Goal: Task Accomplishment & Management: Complete application form

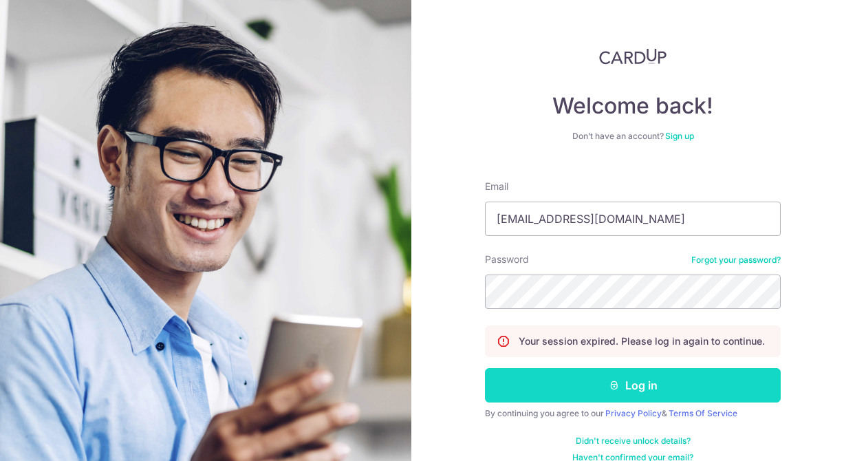
click at [616, 394] on button "Log in" at bounding box center [633, 385] width 296 height 34
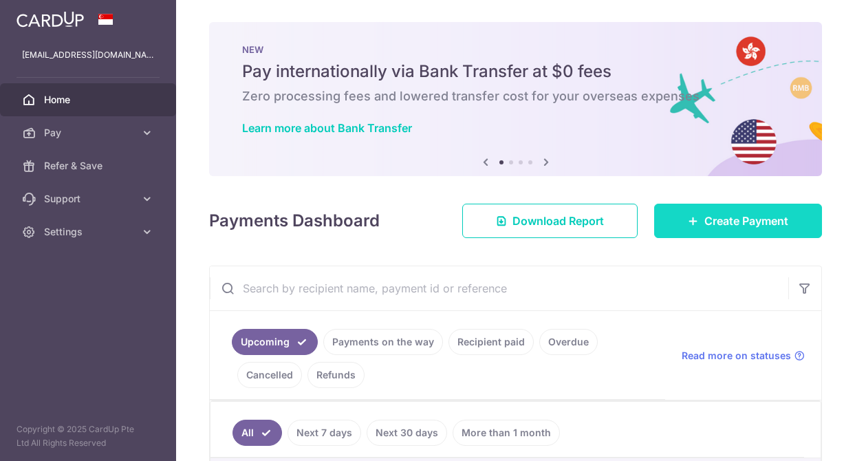
click at [685, 215] on link "Create Payment" at bounding box center [738, 221] width 168 height 34
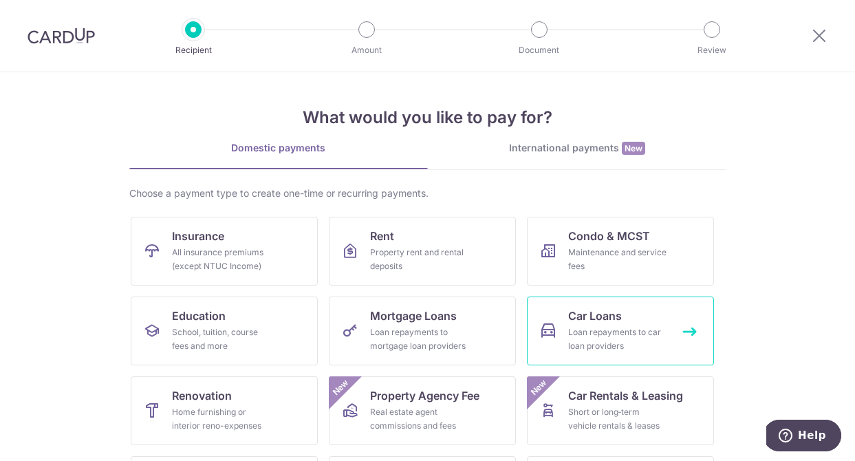
click at [597, 305] on link "Car Loans Loan repayments to car loan providers" at bounding box center [620, 331] width 187 height 69
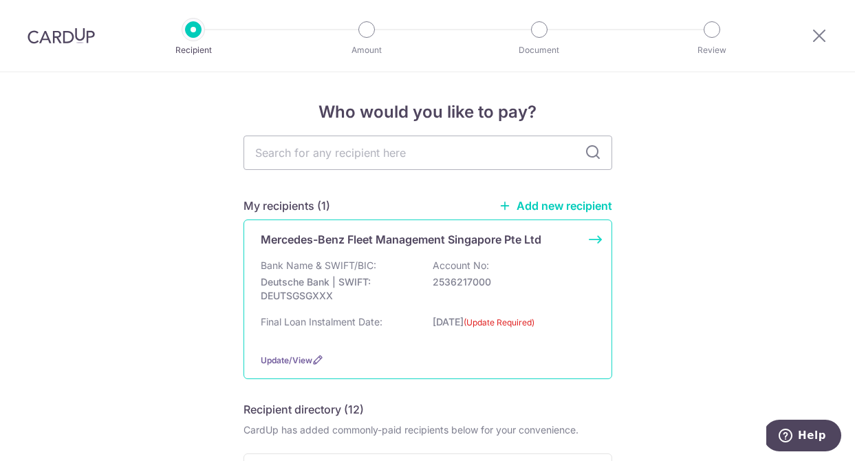
click at [473, 299] on div "Bank Name & SWIFT/BIC: Deutsche Bank | SWIFT: DEUTSGSGXXX Account No: 2536217000" at bounding box center [428, 284] width 334 height 51
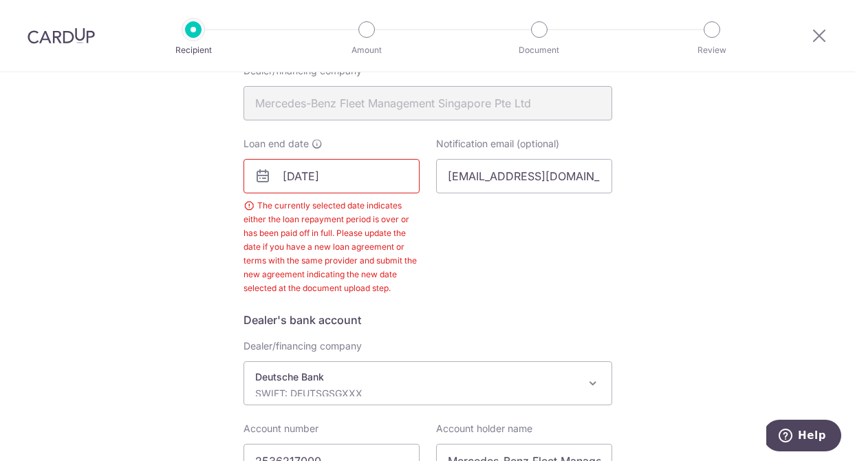
scroll to position [354, 0]
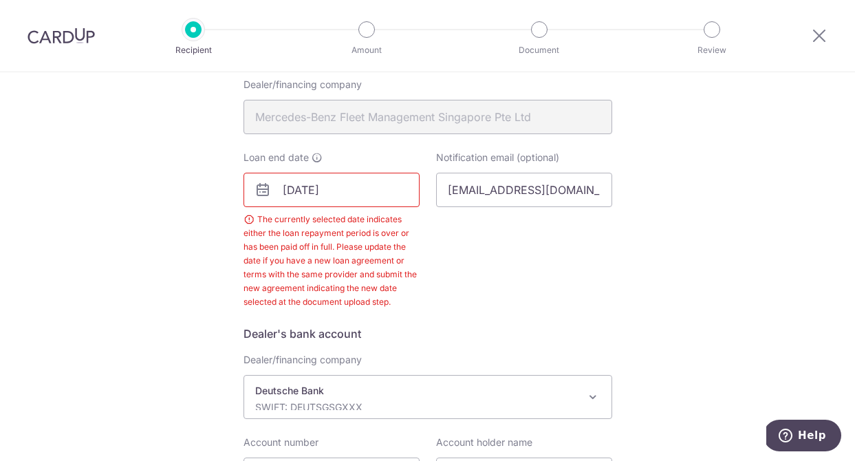
click at [358, 191] on input "08/08/2025" at bounding box center [332, 190] width 176 height 34
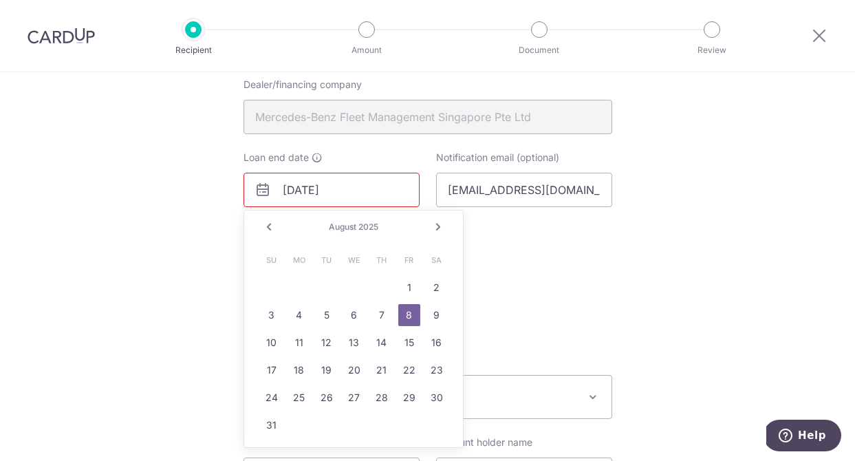
click at [435, 226] on link "Next" at bounding box center [438, 227] width 17 height 17
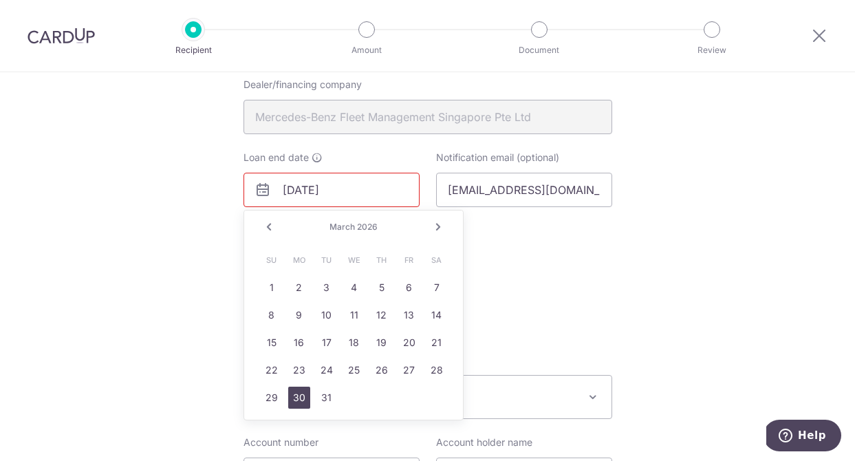
click at [299, 399] on link "30" at bounding box center [299, 398] width 22 height 22
type input "03/30/2026"
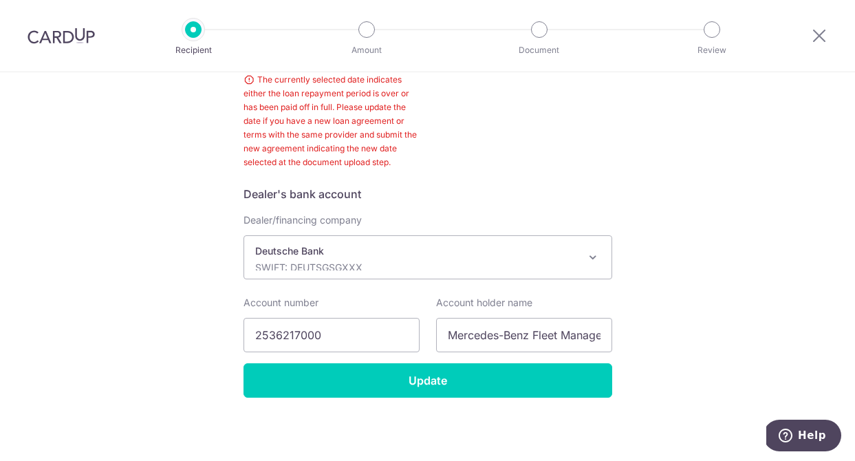
scroll to position [495, 0]
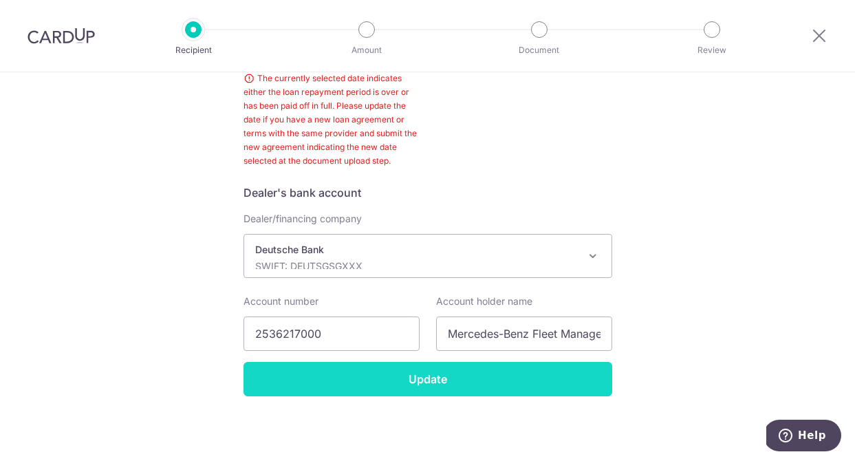
click at [486, 387] on input "Update" at bounding box center [428, 379] width 369 height 34
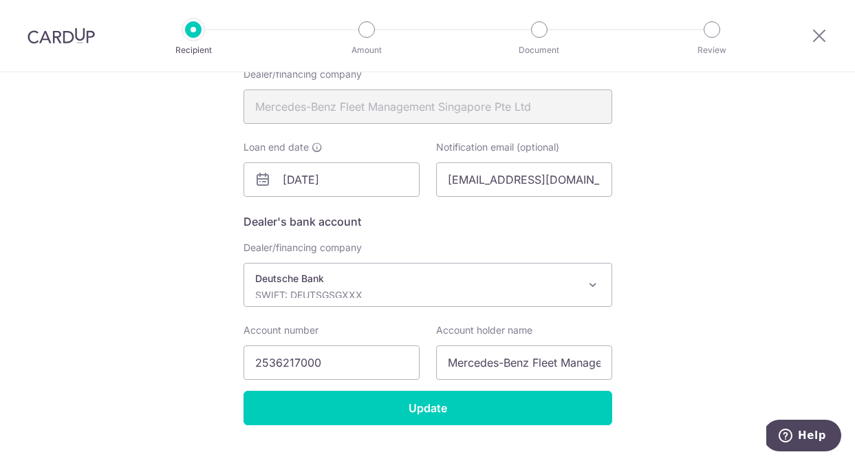
scroll to position [393, 0]
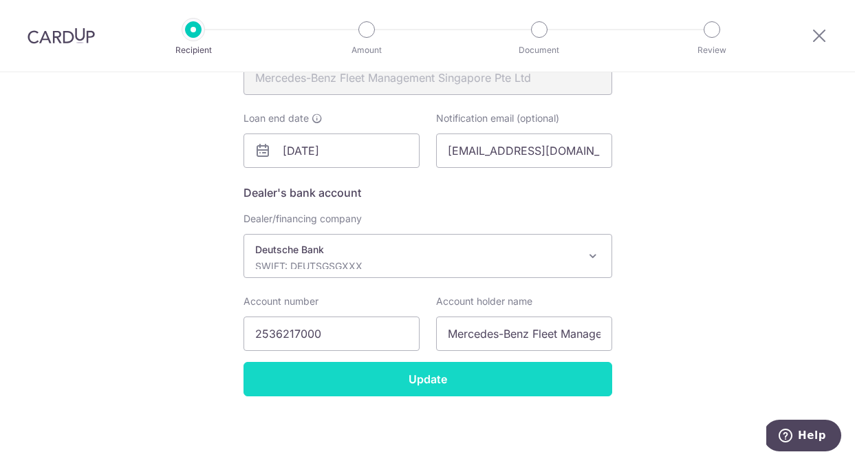
click at [485, 393] on input "Update" at bounding box center [428, 379] width 369 height 34
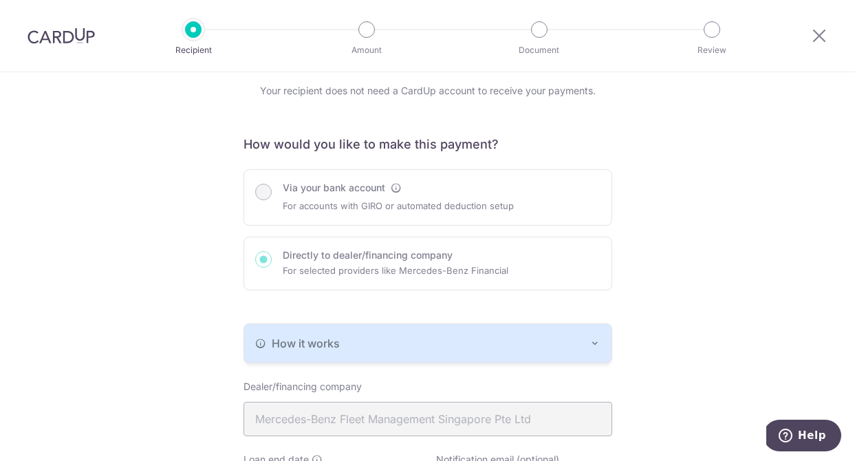
scroll to position [393, 0]
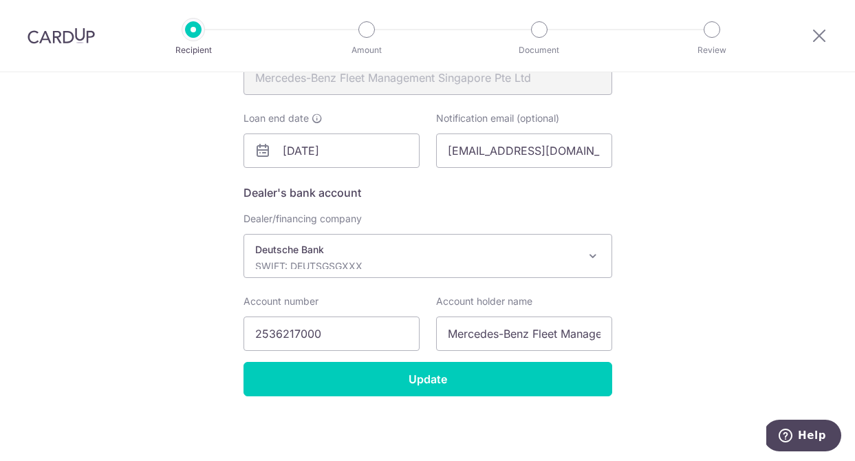
click at [711, 30] on div at bounding box center [712, 29] width 17 height 17
click at [367, 36] on div at bounding box center [366, 29] width 17 height 17
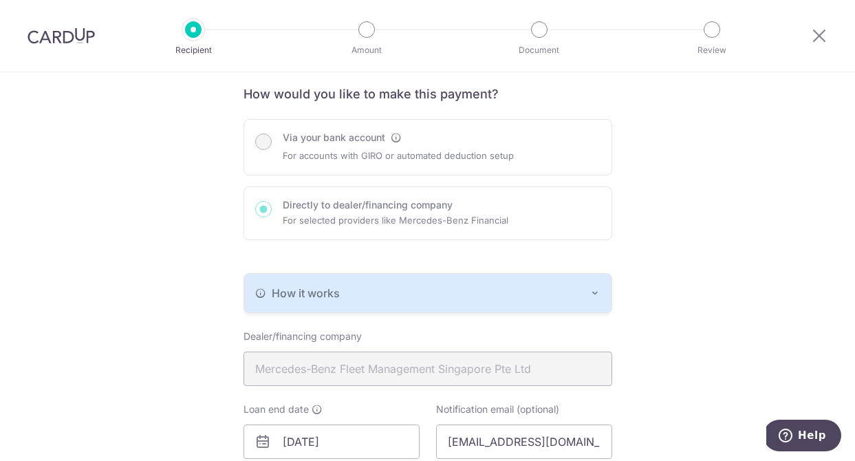
click at [321, 144] on div "Via your bank account For accounts with GIRO or automated deduction setup Direc…" at bounding box center [428, 179] width 369 height 121
click at [266, 141] on div "Via your bank account For accounts with GIRO or automated deduction setup Direc…" at bounding box center [428, 179] width 369 height 121
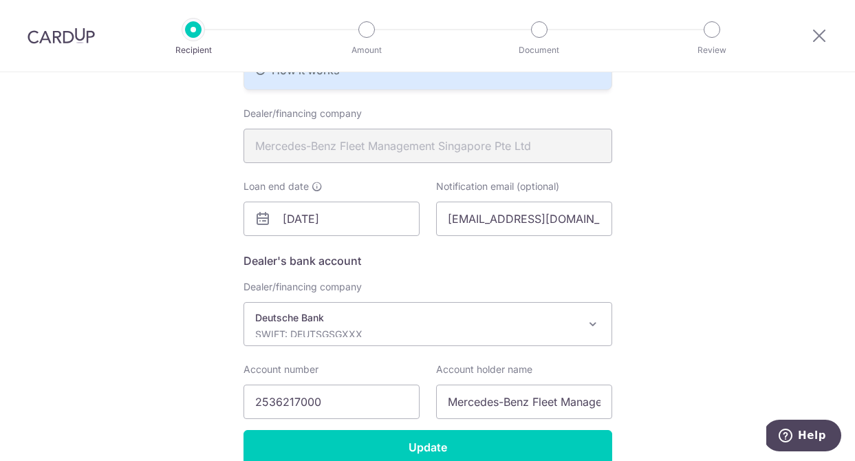
scroll to position [393, 0]
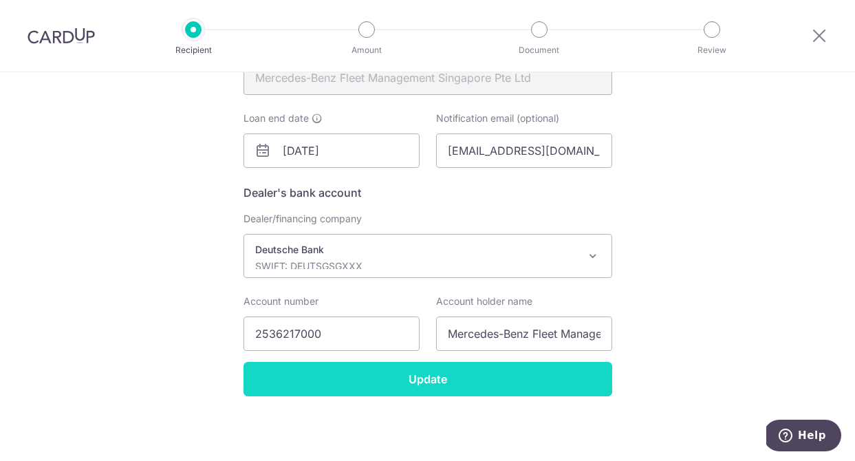
click at [478, 376] on input "Update" at bounding box center [428, 379] width 369 height 34
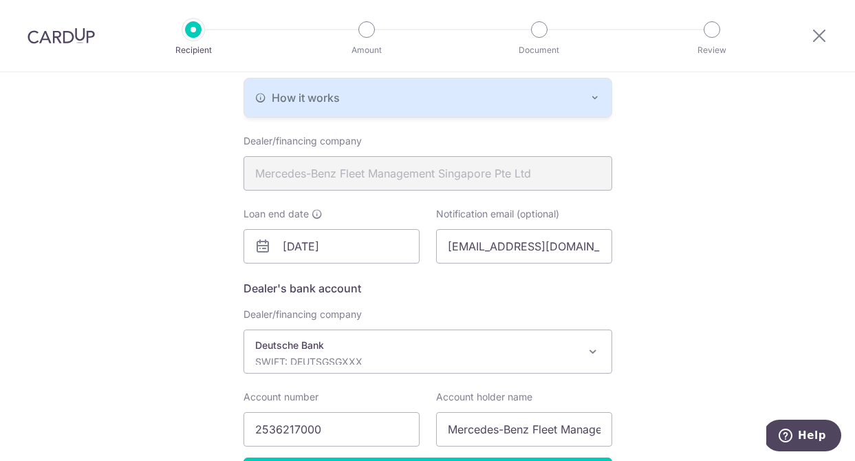
scroll to position [393, 0]
